Goal: Transaction & Acquisition: Purchase product/service

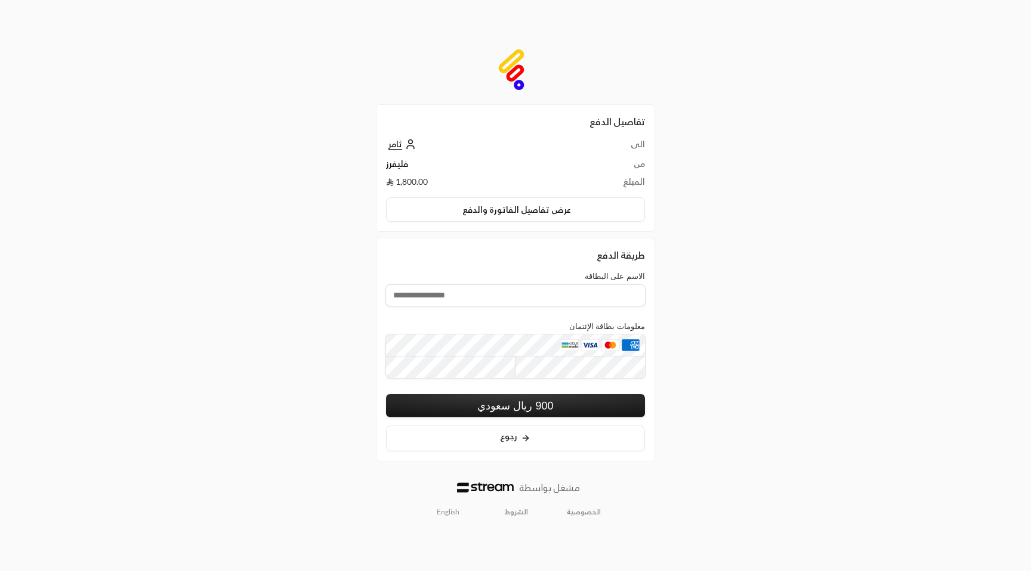
click at [459, 511] on link "English" at bounding box center [448, 512] width 36 height 19
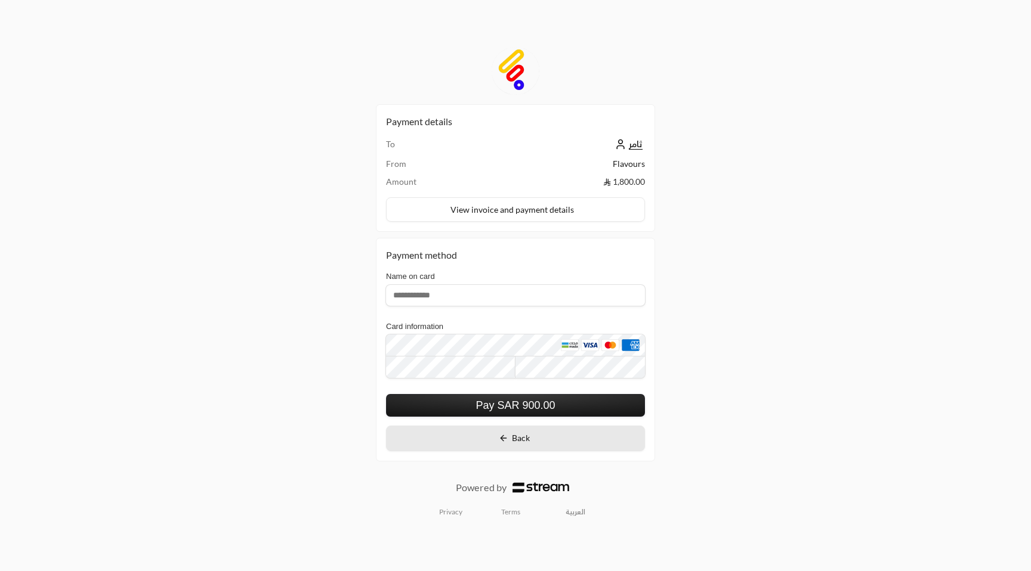
click at [524, 439] on span "Back" at bounding box center [521, 438] width 18 height 10
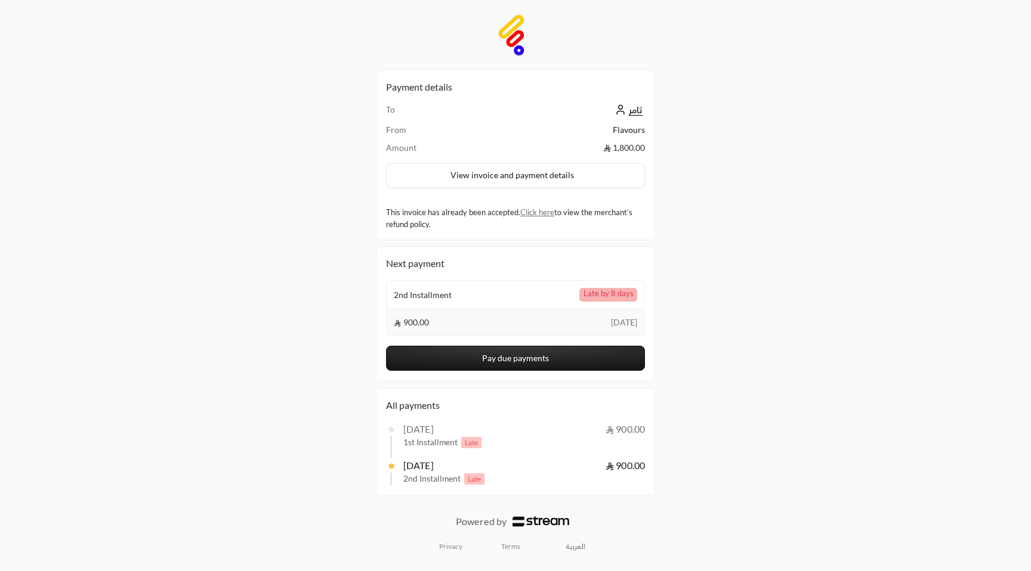
click at [521, 364] on button "Pay due payments" at bounding box center [515, 358] width 259 height 25
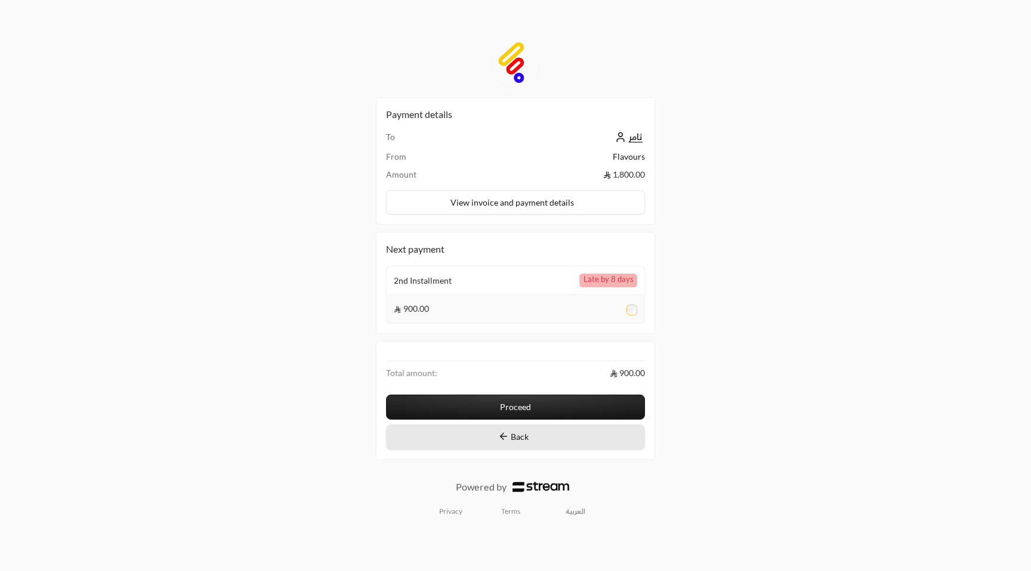
click at [519, 444] on button "Back" at bounding box center [515, 438] width 259 height 26
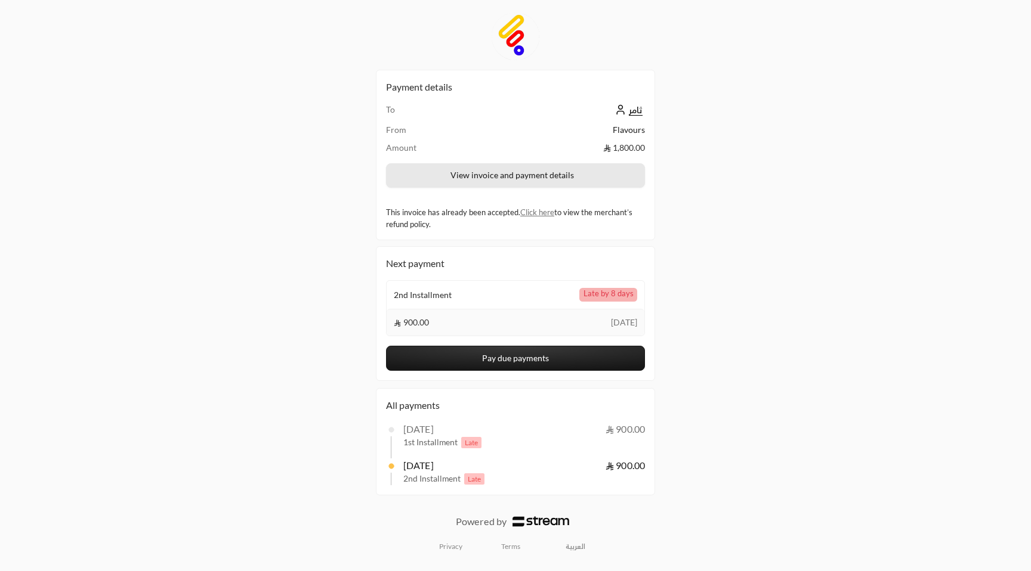
click at [523, 183] on button "View invoice and payment details" at bounding box center [515, 175] width 259 height 25
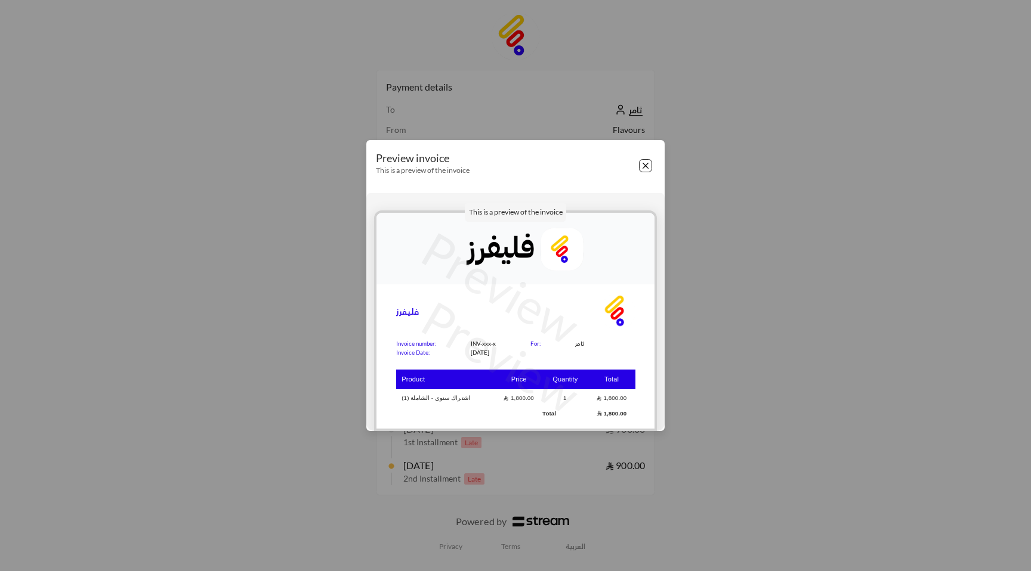
click at [648, 166] on button "Close" at bounding box center [645, 165] width 13 height 13
